Goal: Information Seeking & Learning: Check status

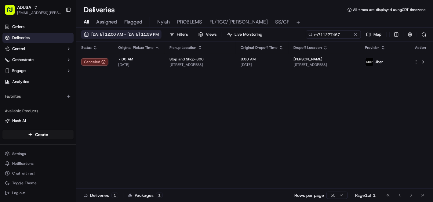
click at [155, 34] on span "09/18/2025 12:00 AM - 09/18/2025 11:59 PM" at bounding box center [125, 35] width 68 height 6
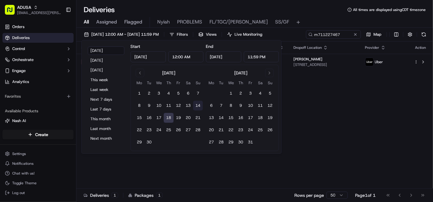
click at [196, 104] on button "14" at bounding box center [198, 106] width 10 height 10
type input "Sep 14, 2025"
click at [199, 105] on button "14" at bounding box center [198, 106] width 10 height 10
click at [319, 109] on div "Status Original Pickup Time Pickup Location Original Dropoff Time Dropoff Locat…" at bounding box center [254, 115] width 356 height 147
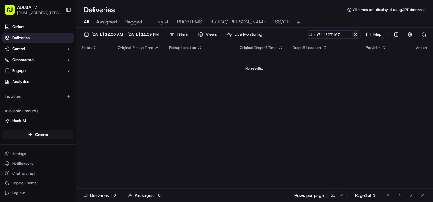
click at [355, 35] on button at bounding box center [356, 34] width 6 height 6
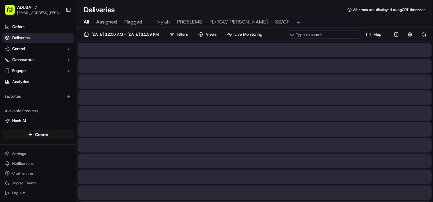
click at [332, 35] on div "09/14/2025 12:00 AM - 09/14/2025 11:59 PM Filters Views Live Monitoring Map" at bounding box center [254, 35] width 357 height 11
paste input "m713775446"
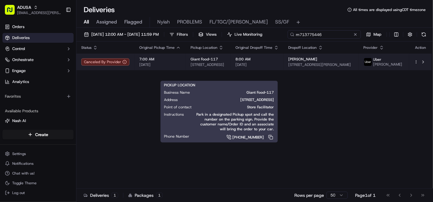
type input "m713775446"
click at [237, 73] on body "ADUSA lanyia.patton@adusa.com Toggle Sidebar Orders Deliveries Control Orchestr…" at bounding box center [216, 101] width 433 height 202
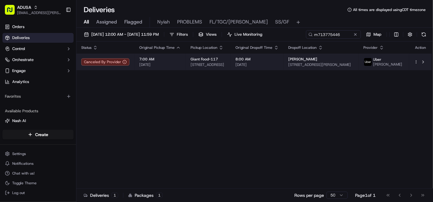
click at [226, 61] on div "Giant Food-117" at bounding box center [208, 59] width 35 height 5
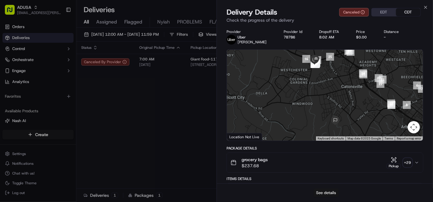
click at [324, 193] on button "See details" at bounding box center [326, 193] width 25 height 9
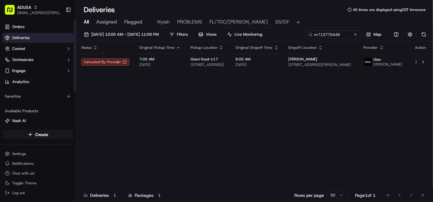
click at [20, 37] on span "Deliveries" at bounding box center [20, 38] width 17 height 6
click at [355, 34] on button at bounding box center [356, 34] width 6 height 6
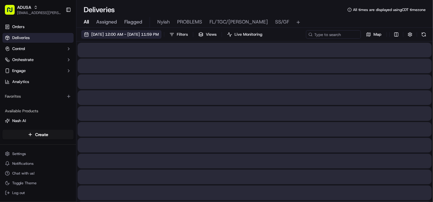
click at [157, 33] on span "09/14/2025 12:00 AM - 09/14/2025 11:59 PM" at bounding box center [125, 35] width 68 height 6
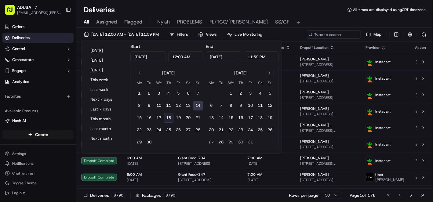
click at [169, 119] on button "18" at bounding box center [169, 118] width 10 height 10
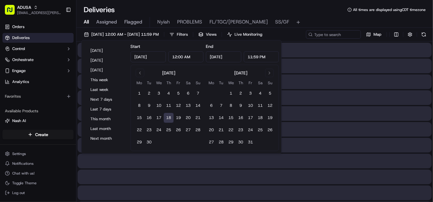
type input "Sep 18, 2025"
click at [169, 119] on button "18" at bounding box center [169, 118] width 10 height 10
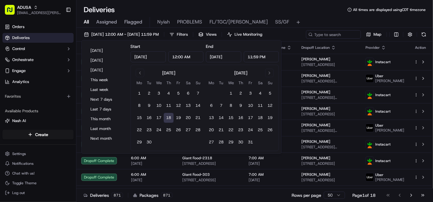
click at [169, 119] on button "18" at bounding box center [169, 118] width 10 height 10
click at [336, 34] on div "09/18/2025 12:00 AM - 09/18/2025 11:59 PM Filters Views Live Monitoring Map" at bounding box center [254, 35] width 357 height 11
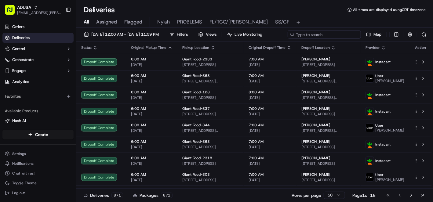
click at [288, 39] on input at bounding box center [324, 34] width 73 height 9
paste input "m715695705"
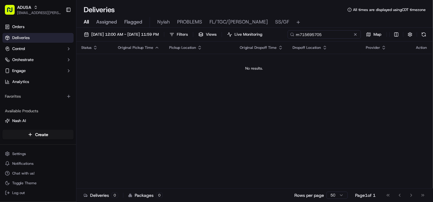
click at [288, 39] on input "m715695705" at bounding box center [324, 34] width 73 height 9
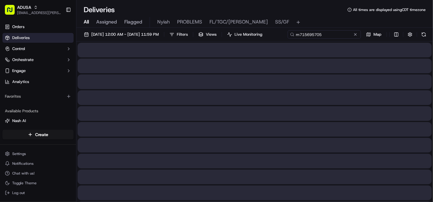
click at [288, 39] on input "m715695705" at bounding box center [324, 34] width 73 height 9
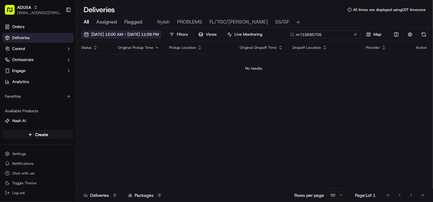
type input "m715695705"
click at [133, 34] on span "09/18/2025 12:00 AM - 09/18/2025 11:59 PM" at bounding box center [125, 35] width 68 height 6
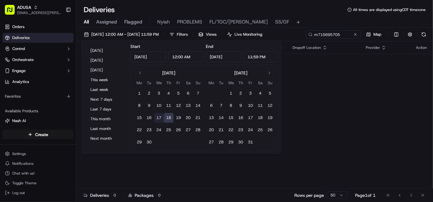
click at [160, 116] on button "17" at bounding box center [159, 118] width 10 height 10
type input "Sep 17, 2025"
click at [343, 105] on div "Status Original Pickup Time Pickup Location Original Dropoff Time Dropoff Locat…" at bounding box center [254, 115] width 356 height 147
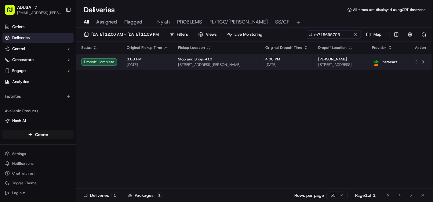
click at [417, 62] on html "ADUSA lanyia.patton@adusa.com Toggle Sidebar Orders Deliveries Control Orchestr…" at bounding box center [216, 101] width 433 height 202
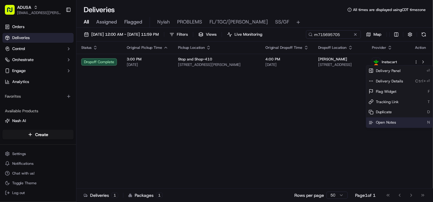
click at [386, 123] on span "Open Notes" at bounding box center [386, 122] width 20 height 5
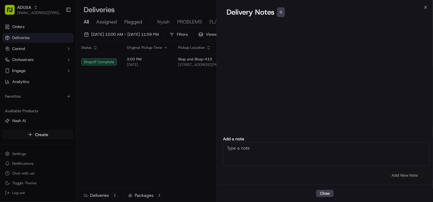
click at [269, 149] on textarea at bounding box center [326, 154] width 207 height 24
type textarea "CC cancel delivered to wrong address"
click at [399, 174] on button "Add New Note" at bounding box center [405, 175] width 49 height 9
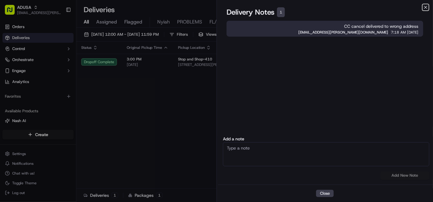
click at [425, 7] on icon "button" at bounding box center [426, 7] width 2 height 2
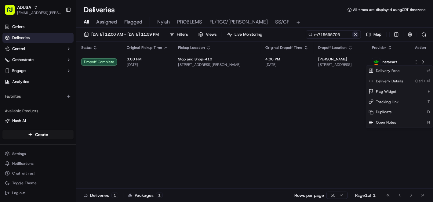
click at [358, 33] on button at bounding box center [356, 34] width 6 height 6
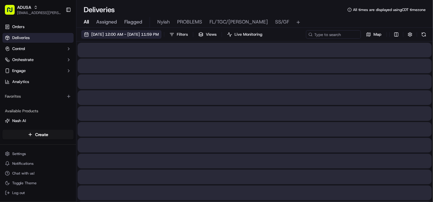
click at [120, 33] on span "09/17/2025 12:00 AM - 09/18/2025 11:59 PM" at bounding box center [125, 35] width 68 height 6
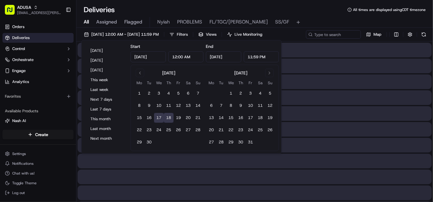
click at [168, 118] on button "18" at bounding box center [169, 118] width 10 height 10
type input "Sep 18, 2025"
click at [168, 118] on button "18" at bounding box center [169, 118] width 10 height 10
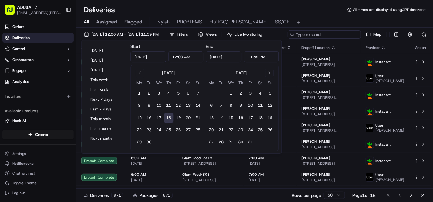
click at [326, 35] on div "09/18/2025 12:00 AM - 09/18/2025 11:59 PM Filters Views Live Monitoring Map" at bounding box center [254, 35] width 357 height 11
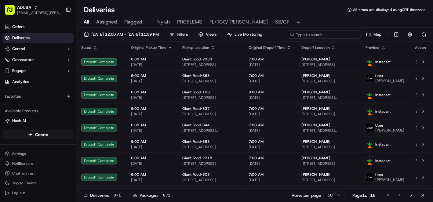
click at [288, 39] on input at bounding box center [324, 34] width 73 height 9
paste input "m716342649"
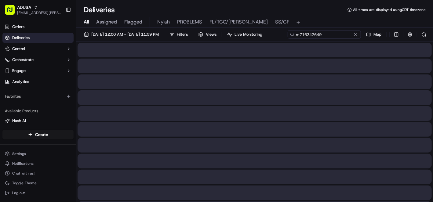
click at [288, 39] on input "m716342649" at bounding box center [324, 34] width 73 height 9
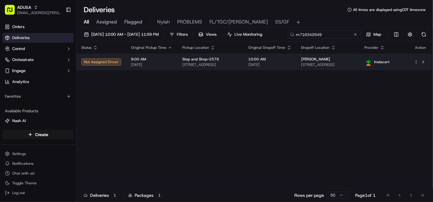
type input "m716342649"
click at [417, 73] on body "ADUSA lanyia.patton@adusa.com Toggle Sidebar Orders Deliveries Control Orchestr…" at bounding box center [216, 101] width 433 height 202
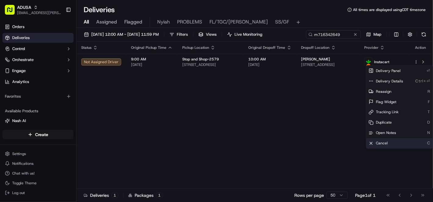
click at [383, 142] on span "Cancel" at bounding box center [382, 143] width 12 height 5
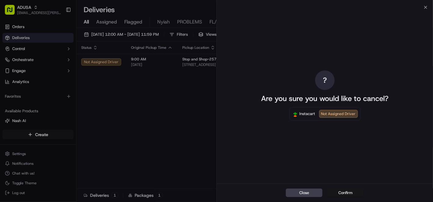
click at [343, 193] on button "Confirm" at bounding box center [346, 193] width 37 height 9
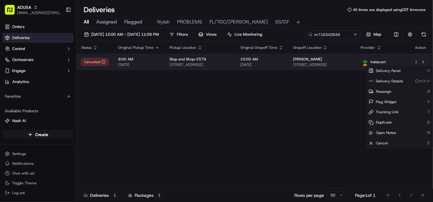
click at [417, 62] on html "ADUSA lanyia.patton@adusa.com Toggle Sidebar Orders Deliveries Control Orchestr…" at bounding box center [216, 101] width 433 height 202
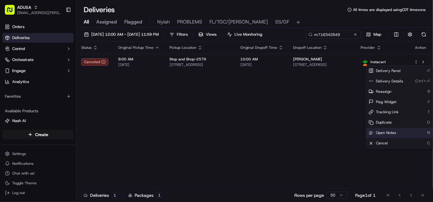
click at [383, 130] on div "Open Notes N" at bounding box center [399, 133] width 67 height 10
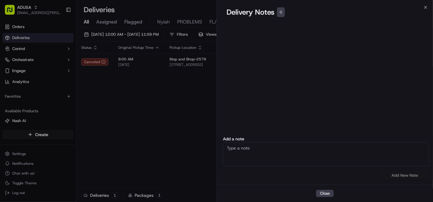
click at [261, 156] on textarea at bounding box center [326, 154] width 207 height 24
type textarea "CC cancel duplicate order"
click at [399, 177] on button "Add New Note" at bounding box center [405, 175] width 49 height 9
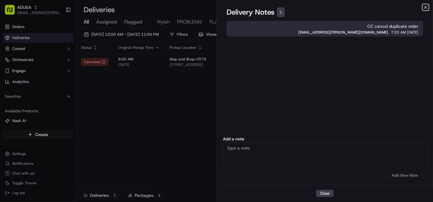
click at [424, 8] on icon "button" at bounding box center [426, 7] width 5 height 5
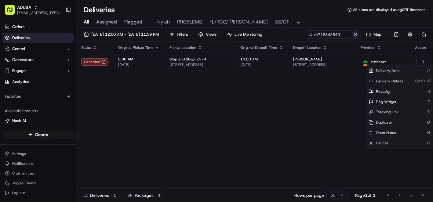
click at [355, 34] on button at bounding box center [356, 34] width 6 height 6
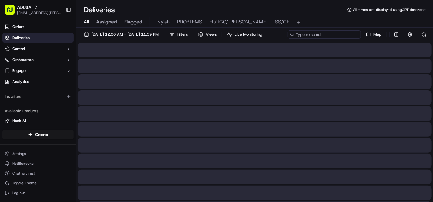
click at [330, 34] on div "09/18/2025 12:00 AM - 09/18/2025 11:59 PM Filters Views Live Monitoring Map" at bounding box center [254, 35] width 357 height 11
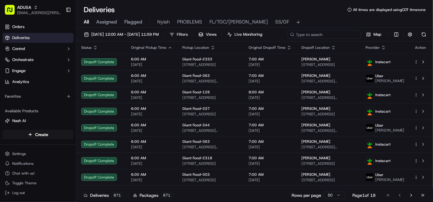
click at [288, 39] on input at bounding box center [324, 34] width 73 height 9
paste input "m711143445"
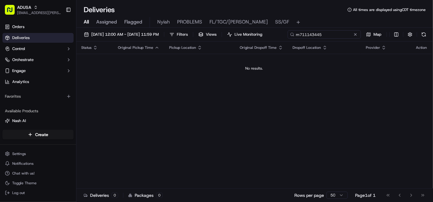
click at [288, 39] on input "m711143445" at bounding box center [324, 34] width 73 height 9
type input "m711143445"
drag, startPoint x: 134, startPoint y: 30, endPoint x: 134, endPoint y: 25, distance: 4.9
click at [134, 30] on div "09/18/2025 12:00 AM - 09/18/2025 11:59 PM Filters Views Live Monitoring m711143…" at bounding box center [254, 116] width 357 height 176
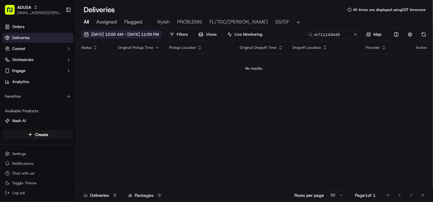
click at [134, 33] on span "09/18/2025 12:00 AM - 09/18/2025 11:59 PM" at bounding box center [125, 35] width 68 height 6
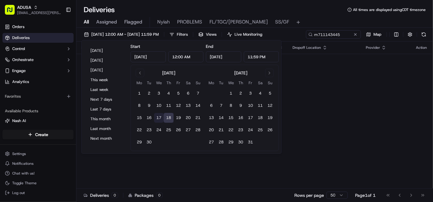
click at [156, 118] on button "17" at bounding box center [159, 118] width 10 height 10
type input "Sep 17, 2025"
click at [322, 119] on div "Status Original Pickup Time Pickup Location Original Dropoff Time Dropoff Locat…" at bounding box center [254, 115] width 356 height 147
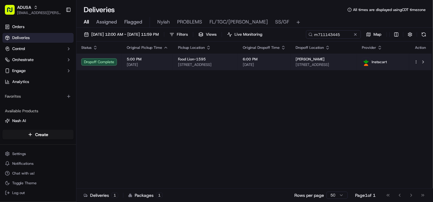
click at [418, 61] on html "ADUSA lanyia.patton@adusa.com Toggle Sidebar Orders Deliveries Control Orchestr…" at bounding box center [216, 101] width 433 height 202
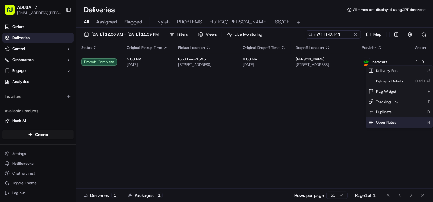
click at [383, 124] on span "Open Notes" at bounding box center [386, 122] width 20 height 5
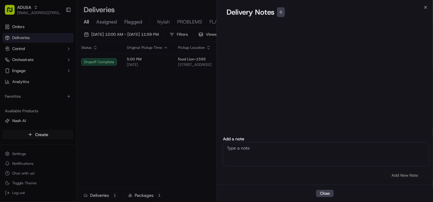
click at [304, 155] on textarea at bounding box center [326, 154] width 207 height 24
type textarea "CC cancel customer did not receive order"
click at [394, 176] on button "Add New Note" at bounding box center [405, 175] width 49 height 9
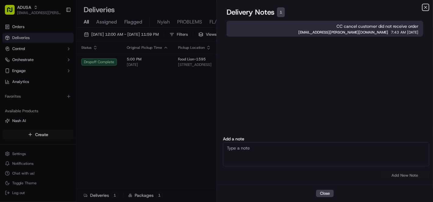
click at [425, 8] on icon "button" at bounding box center [426, 7] width 2 height 2
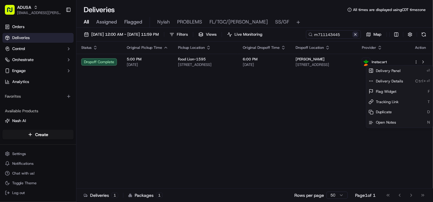
click at [355, 34] on button at bounding box center [356, 34] width 6 height 6
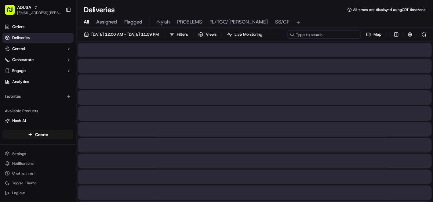
click at [334, 35] on input at bounding box center [324, 34] width 73 height 9
paste input "m713965116"
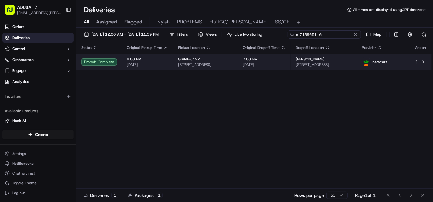
type input "m713965116"
click at [417, 72] on body "ADUSA lanyia.patton@adusa.com Toggle Sidebar Orders Deliveries Control Orchestr…" at bounding box center [216, 101] width 433 height 202
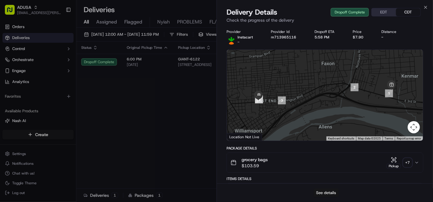
click at [331, 192] on button "See details" at bounding box center [326, 193] width 25 height 9
drag, startPoint x: 427, startPoint y: 8, endPoint x: 278, endPoint y: 57, distance: 156.5
click at [427, 8] on icon "button" at bounding box center [426, 7] width 5 height 5
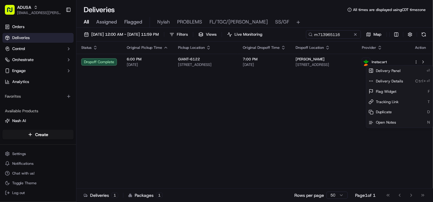
click at [159, 108] on div "Status Original Pickup Time Pickup Location Original Dropoff Time Dropoff Locat…" at bounding box center [254, 115] width 356 height 147
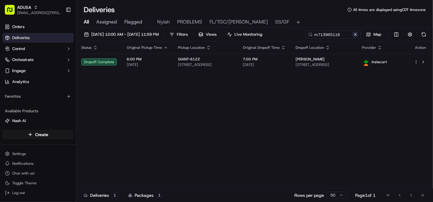
click at [358, 33] on button at bounding box center [356, 34] width 6 height 6
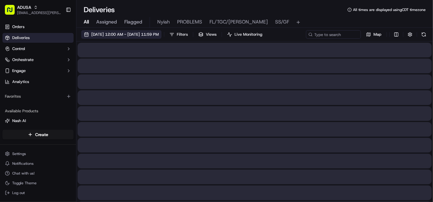
click at [105, 35] on span "09/17/2025 12:00 AM - 09/17/2025 11:59 PM" at bounding box center [125, 35] width 68 height 6
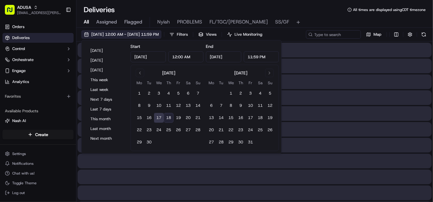
click at [105, 35] on span "09/17/2025 12:00 AM - 09/17/2025 11:59 PM" at bounding box center [125, 35] width 68 height 6
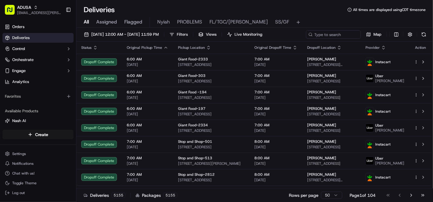
click at [322, 14] on div "Deliveries All times are displayed using CDT timezone" at bounding box center [254, 10] width 357 height 10
click at [328, 35] on div "09/17/2025 12:00 AM - 09/17/2025 11:59 PM Filters Views Live Monitoring Map" at bounding box center [254, 35] width 357 height 11
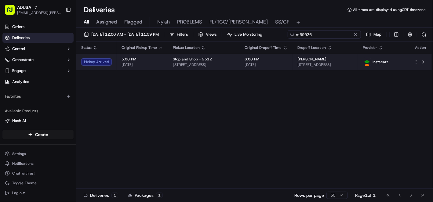
type input "m69936"
click at [416, 72] on body "ADUSA lanyia.patton@adusa.com Toggle Sidebar Orders Deliveries Control Orchestr…" at bounding box center [216, 101] width 433 height 202
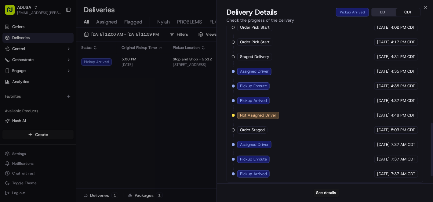
scroll to position [310, 0]
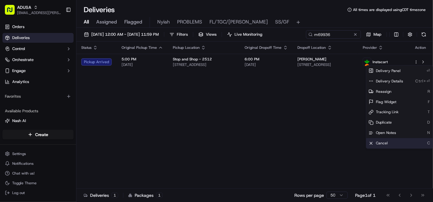
click at [382, 142] on span "Cancel" at bounding box center [382, 143] width 12 height 5
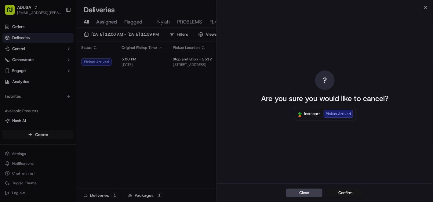
click at [343, 192] on button "Confirm" at bounding box center [346, 193] width 37 height 9
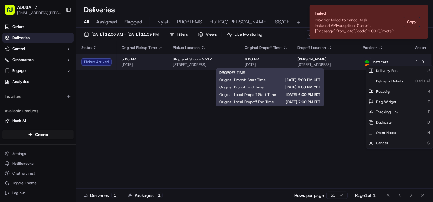
click at [288, 61] on span "6:00 PM" at bounding box center [266, 59] width 43 height 5
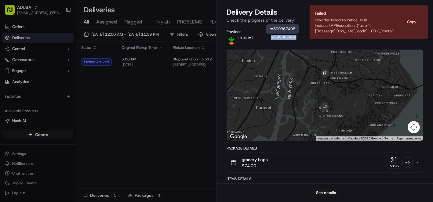
drag, startPoint x: 296, startPoint y: 36, endPoint x: 271, endPoint y: 37, distance: 24.8
click at [271, 37] on div "m699367408" at bounding box center [288, 37] width 34 height 5
copy button "m699367408"
click at [321, 192] on button "See details" at bounding box center [326, 193] width 25 height 9
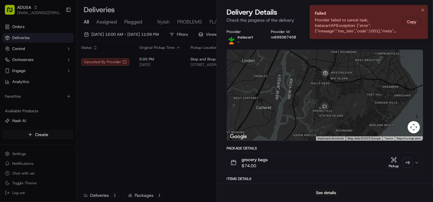
drag, startPoint x: 184, startPoint y: 113, endPoint x: 346, endPoint y: 32, distance: 180.8
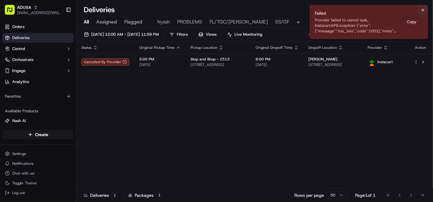
click at [424, 9] on icon "Notifications (F8)" at bounding box center [423, 10] width 2 height 2
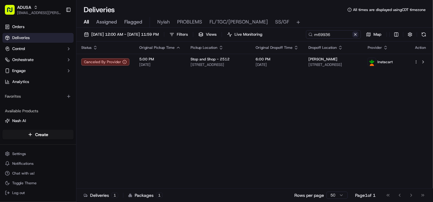
click at [355, 35] on button at bounding box center [356, 34] width 6 height 6
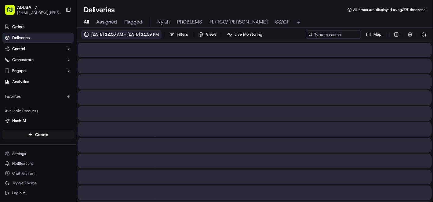
click at [123, 33] on span "09/17/2025 12:00 AM - 09/17/2025 11:59 PM" at bounding box center [125, 35] width 68 height 6
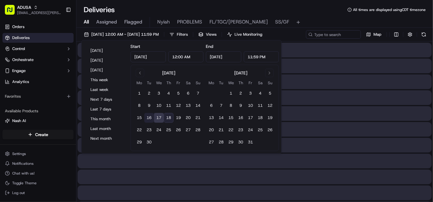
click at [147, 115] on button "16" at bounding box center [149, 118] width 10 height 10
type input "Sep 16, 2025"
click at [148, 116] on button "16" at bounding box center [149, 118] width 10 height 10
type input "Sep 16, 2025"
click at [148, 116] on button "16" at bounding box center [149, 118] width 10 height 10
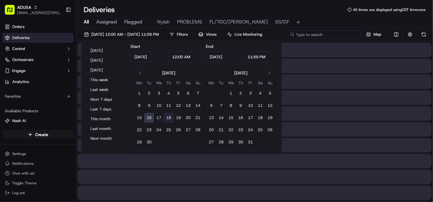
click at [331, 34] on div "09/16/2025 12:00 AM - 09/16/2025 11:59 PM Filters Views Live Monitoring Map" at bounding box center [254, 35] width 357 height 11
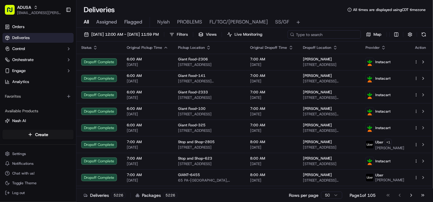
click at [288, 39] on input at bounding box center [324, 34] width 73 height 9
paste input "m710520830"
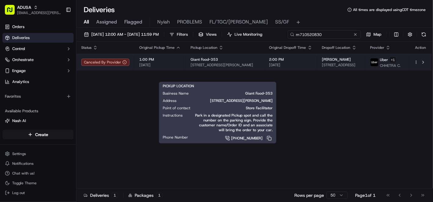
type input "m710520830"
click at [241, 72] on body "ADUSA lanyia.patton@adusa.com Toggle Sidebar Orders Deliveries Control Orchestr…" at bounding box center [216, 101] width 433 height 202
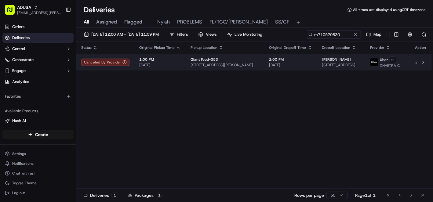
click at [417, 65] on html "ADUSA lanyia.patton@adusa.com Toggle Sidebar Orders Deliveries Control Orchestr…" at bounding box center [216, 101] width 433 height 202
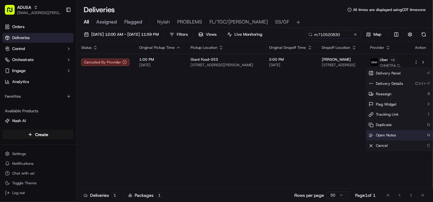
click at [389, 134] on span "Open Notes" at bounding box center [386, 135] width 20 height 5
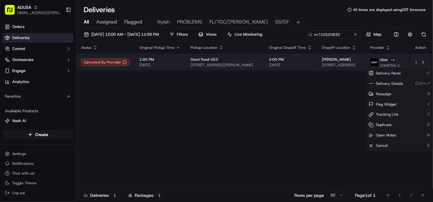
click at [210, 62] on span "Giant Food-353" at bounding box center [205, 59] width 28 height 5
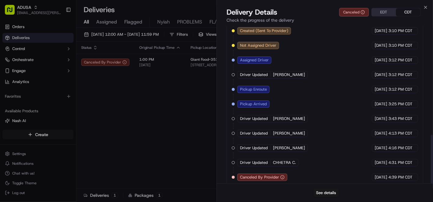
scroll to position [353, 0]
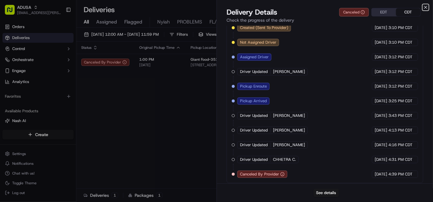
click at [425, 7] on icon "button" at bounding box center [426, 7] width 5 height 5
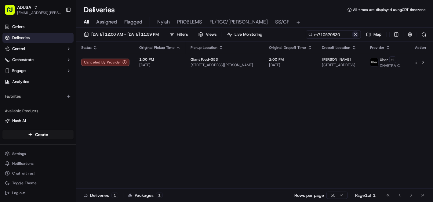
click at [356, 34] on button at bounding box center [356, 34] width 6 height 6
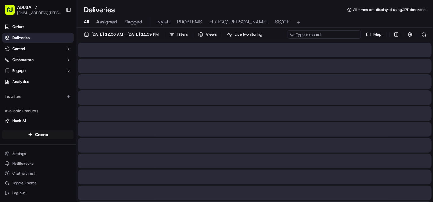
click at [340, 33] on div "09/16/2025 12:00 AM - 09/16/2025 11:59 PM Filters Views Live Monitoring Map" at bounding box center [254, 35] width 357 height 11
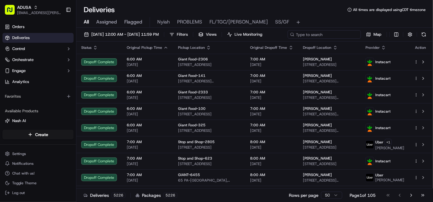
click at [288, 39] on input at bounding box center [324, 34] width 73 height 9
paste input "m715990606"
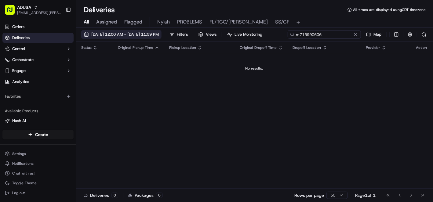
type input "m715990606"
click at [144, 35] on span "09/16/2025 12:00 AM - 09/16/2025 11:59 PM" at bounding box center [125, 35] width 68 height 6
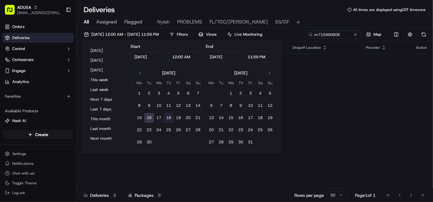
click at [169, 116] on button "18" at bounding box center [169, 118] width 10 height 10
type input "Sep 18, 2025"
click at [169, 116] on button "18" at bounding box center [169, 118] width 10 height 10
click at [160, 118] on button "17" at bounding box center [159, 118] width 10 height 10
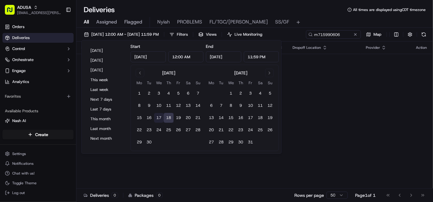
type input "Sep 17, 2025"
click at [334, 106] on div "Status Original Pickup Time Pickup Location Original Dropoff Time Dropoff Locat…" at bounding box center [254, 115] width 356 height 147
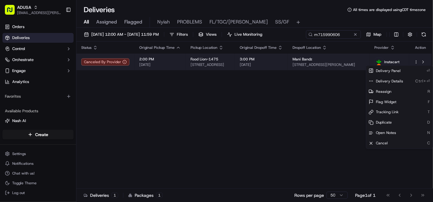
click at [415, 64] on html "ADUSA lanyia.patton@adusa.com Toggle Sidebar Orders Deliveries Control Orchestr…" at bounding box center [216, 101] width 433 height 202
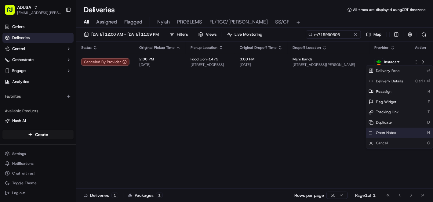
click at [381, 132] on span "Open Notes" at bounding box center [386, 133] width 20 height 5
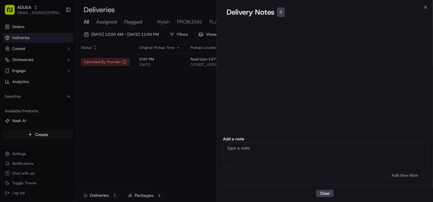
click at [261, 158] on textarea at bounding box center [326, 154] width 207 height 24
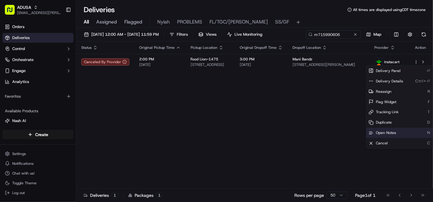
click at [381, 132] on span "Open Notes" at bounding box center [386, 133] width 20 height 5
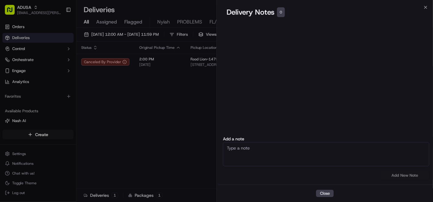
click at [267, 156] on textarea at bounding box center [326, 154] width 207 height 24
type textarea "CC cancel order was not at store when driver arrived"
click at [413, 174] on button "Add New Note" at bounding box center [405, 175] width 49 height 9
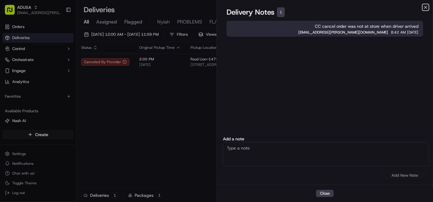
click at [424, 6] on icon "button" at bounding box center [426, 7] width 5 height 5
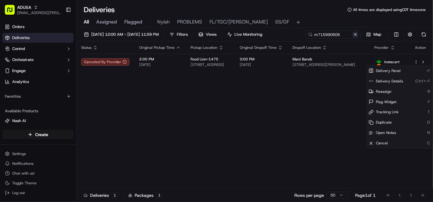
click at [354, 33] on button at bounding box center [356, 34] width 6 height 6
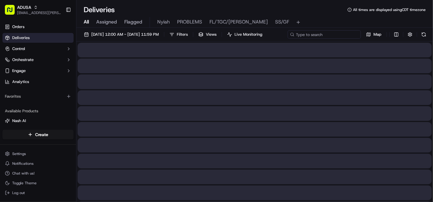
click at [343, 35] on input at bounding box center [324, 34] width 73 height 9
paste input "m716124433"
click at [288, 39] on input "m716124433" at bounding box center [324, 34] width 73 height 9
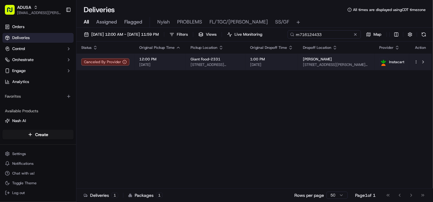
type input "m716124433"
click at [416, 72] on body "ADUSA lanyia.patton@adusa.com Toggle Sidebar Orders Deliveries Control Orchestr…" at bounding box center [216, 101] width 433 height 202
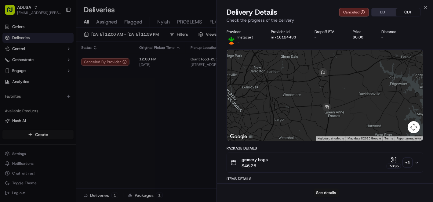
click at [327, 193] on button "See details" at bounding box center [326, 193] width 25 height 9
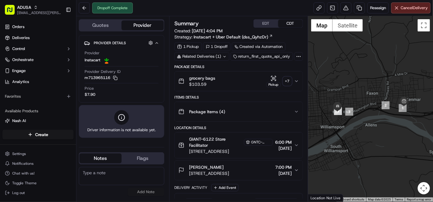
click at [145, 171] on textarea at bounding box center [122, 176] width 86 height 18
type textarea "CC cancel customer did not receive order"
click at [141, 191] on button "Add Note" at bounding box center [146, 192] width 37 height 9
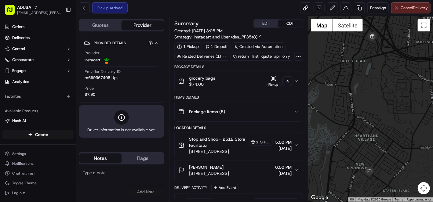
click at [125, 175] on textarea at bounding box center [122, 176] width 86 height 18
click at [107, 176] on textarea at bounding box center [122, 176] width 86 height 18
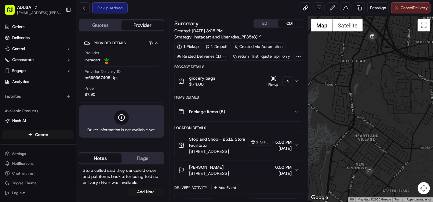
type textarea "Store called said they canceleld order and put items back after being told no d…"
click at [147, 191] on button "Add Note" at bounding box center [146, 192] width 37 height 9
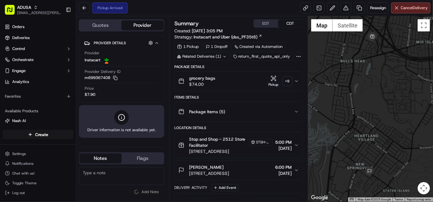
scroll to position [0, 0]
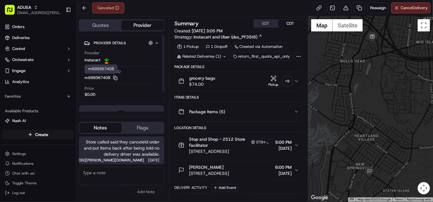
click at [115, 77] on icon "button" at bounding box center [115, 78] width 5 height 5
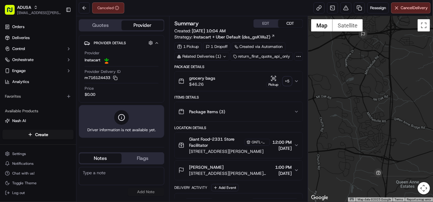
click at [109, 176] on textarea at bounding box center [122, 176] width 86 height 18
click at [106, 175] on textarea at bounding box center [122, 176] width 86 height 18
